Goal: Find specific page/section: Find specific page/section

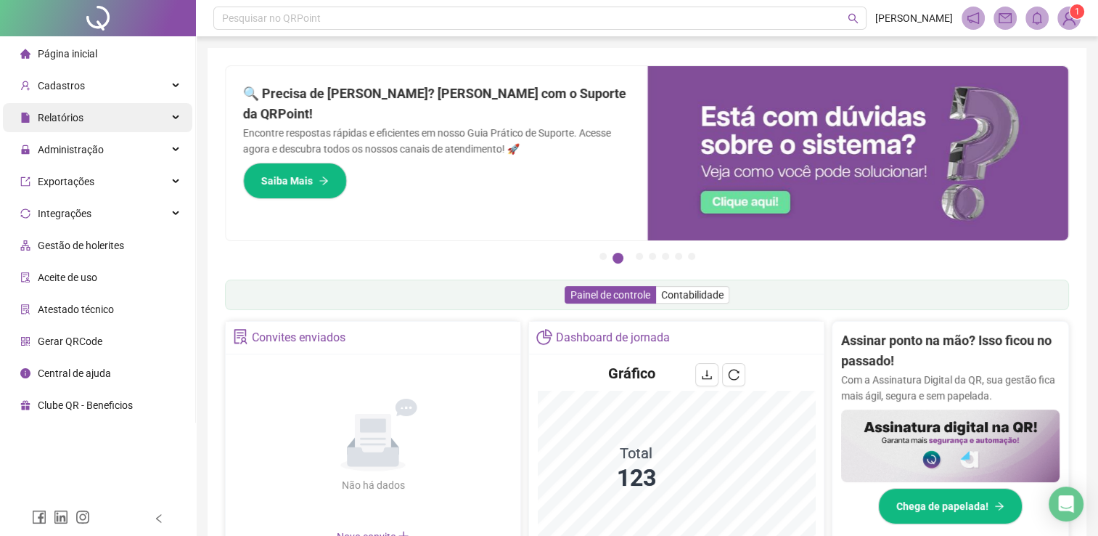
click at [84, 123] on div "Relatórios" at bounding box center [97, 117] width 189 height 29
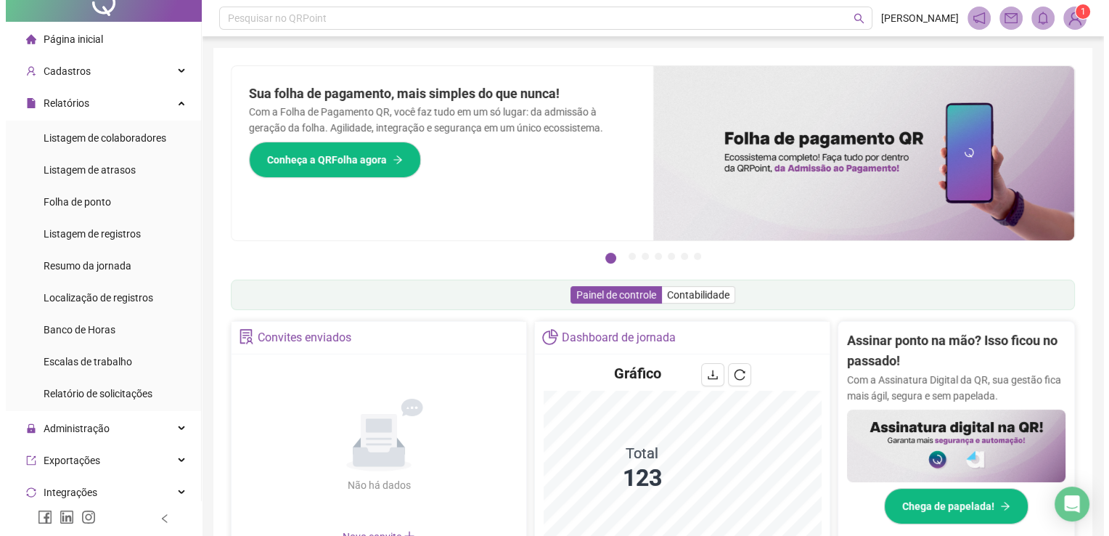
scroll to position [12, 0]
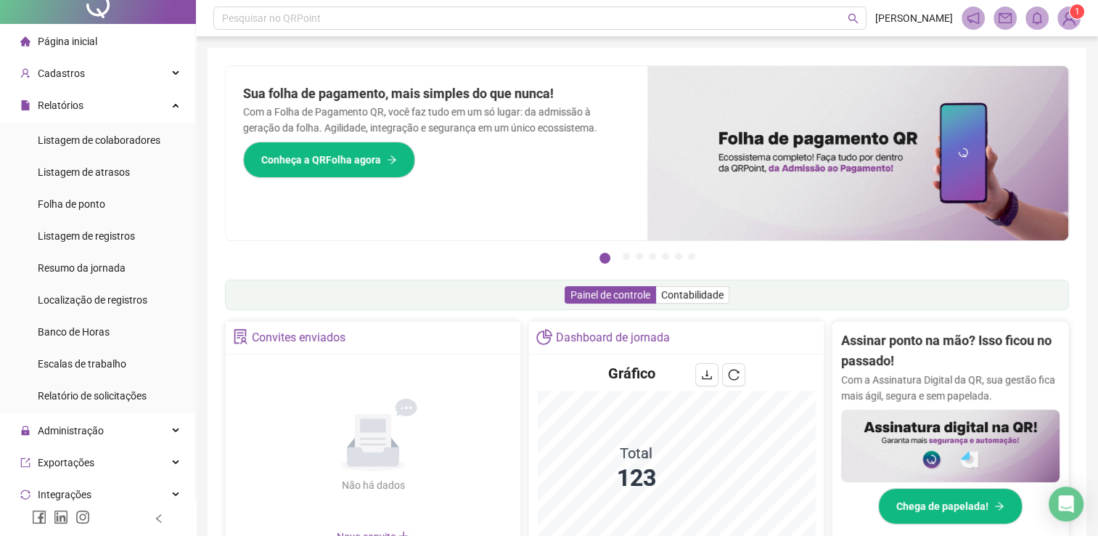
drag, startPoint x: 205, startPoint y: 252, endPoint x: 206, endPoint y: 204, distance: 47.9
click at [206, 204] on div "Pesquisar no QRPoint [PERSON_NAME] ADM 1 [PERSON_NAME] o QRPoint com Cartão de …" at bounding box center [647, 472] width 902 height 945
click at [123, 146] on div "Listagem de colaboradores" at bounding box center [99, 140] width 123 height 29
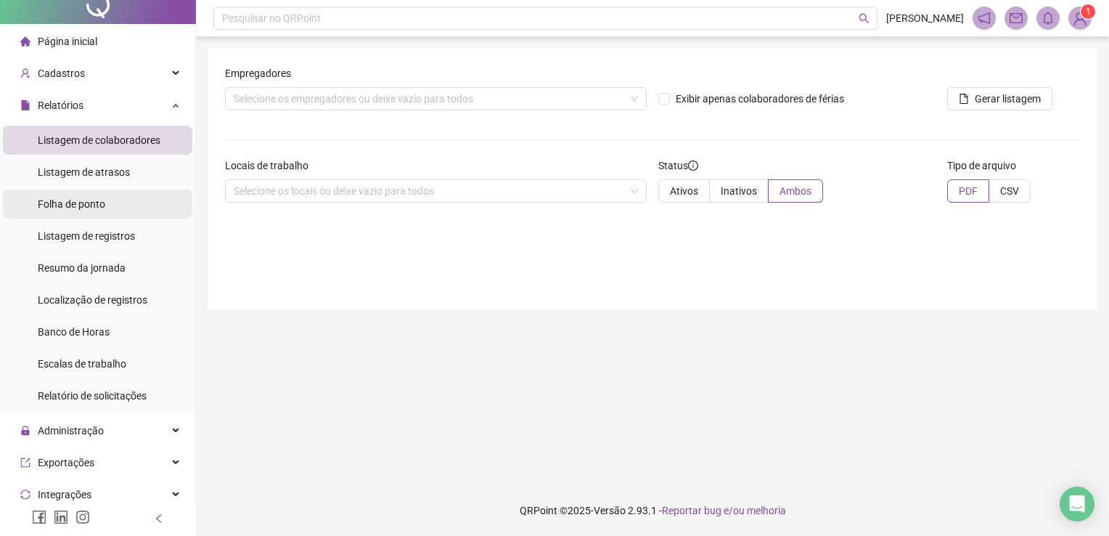
click at [81, 193] on div "Folha de ponto" at bounding box center [72, 203] width 68 height 29
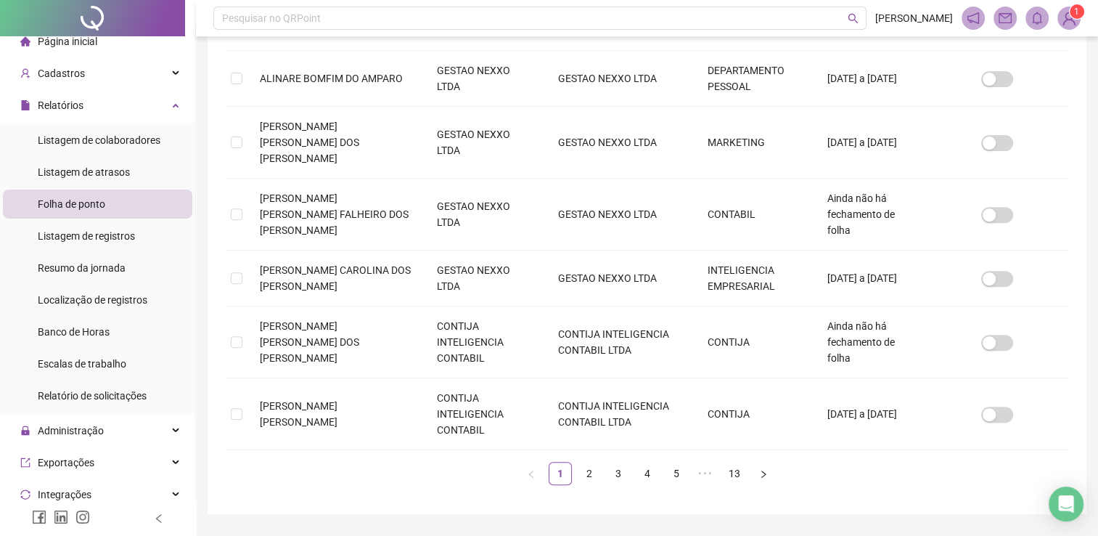
scroll to position [520, 0]
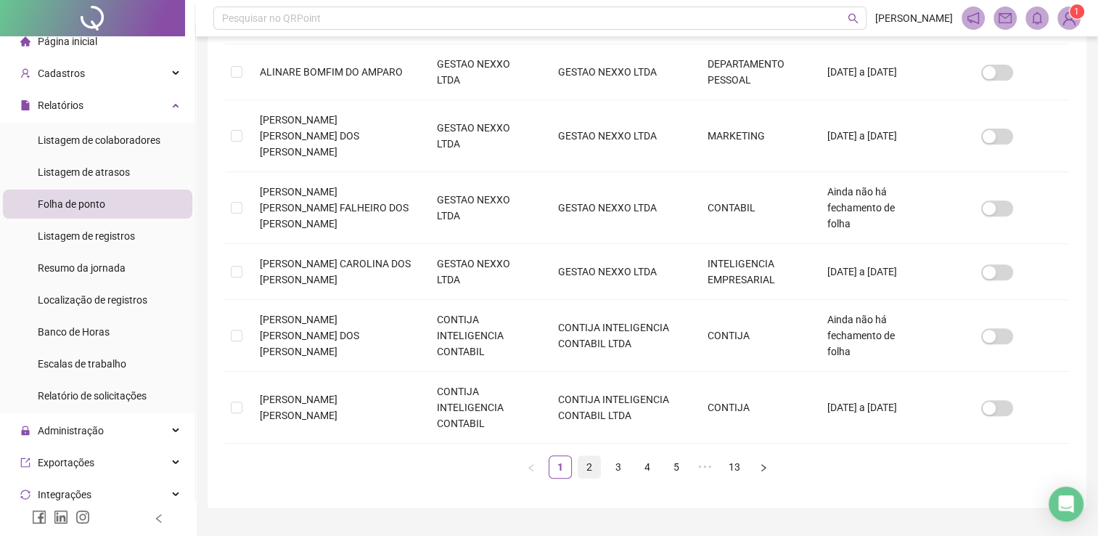
click at [588, 456] on link "2" at bounding box center [590, 467] width 22 height 22
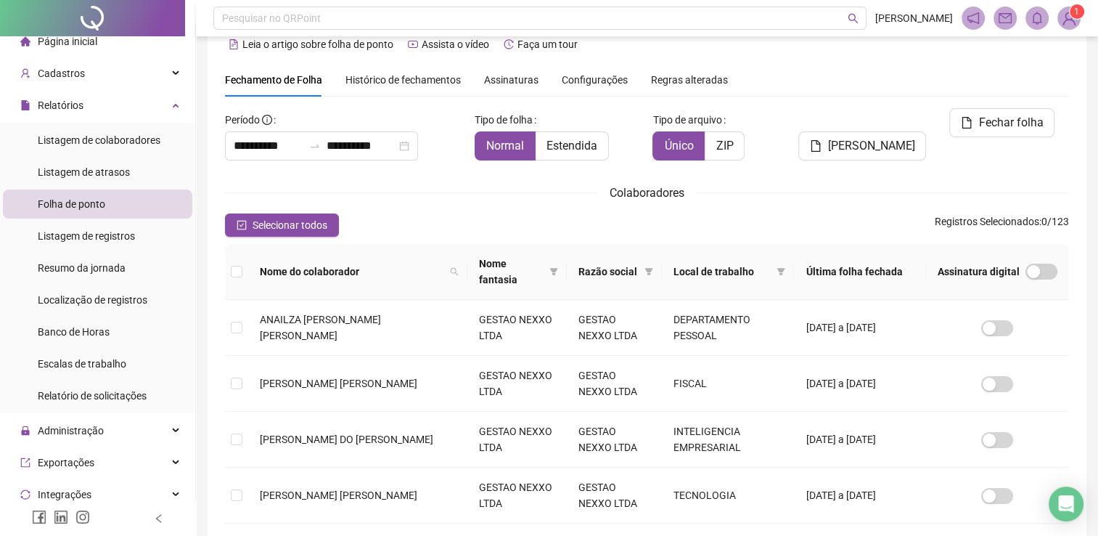
scroll to position [0, 0]
